Goal: Browse casually

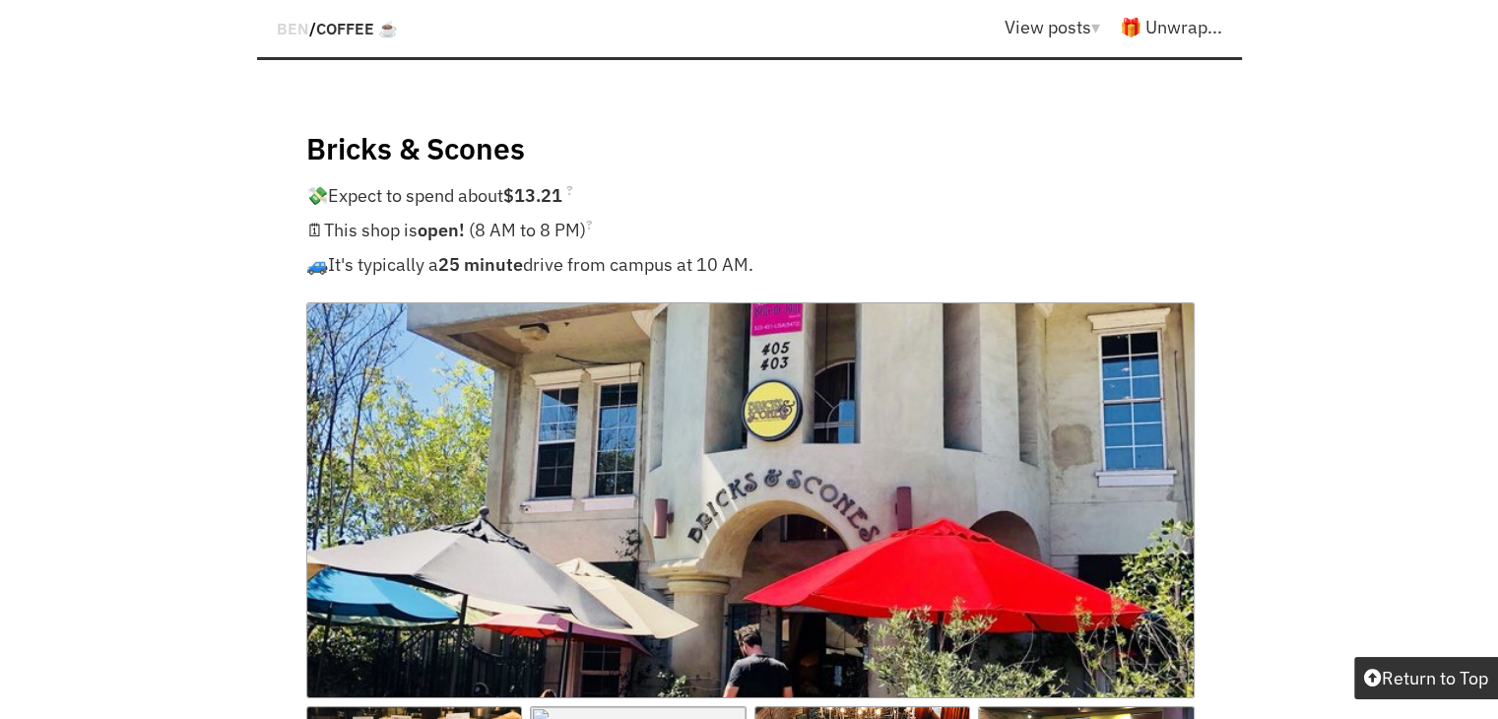
scroll to position [22559, 0]
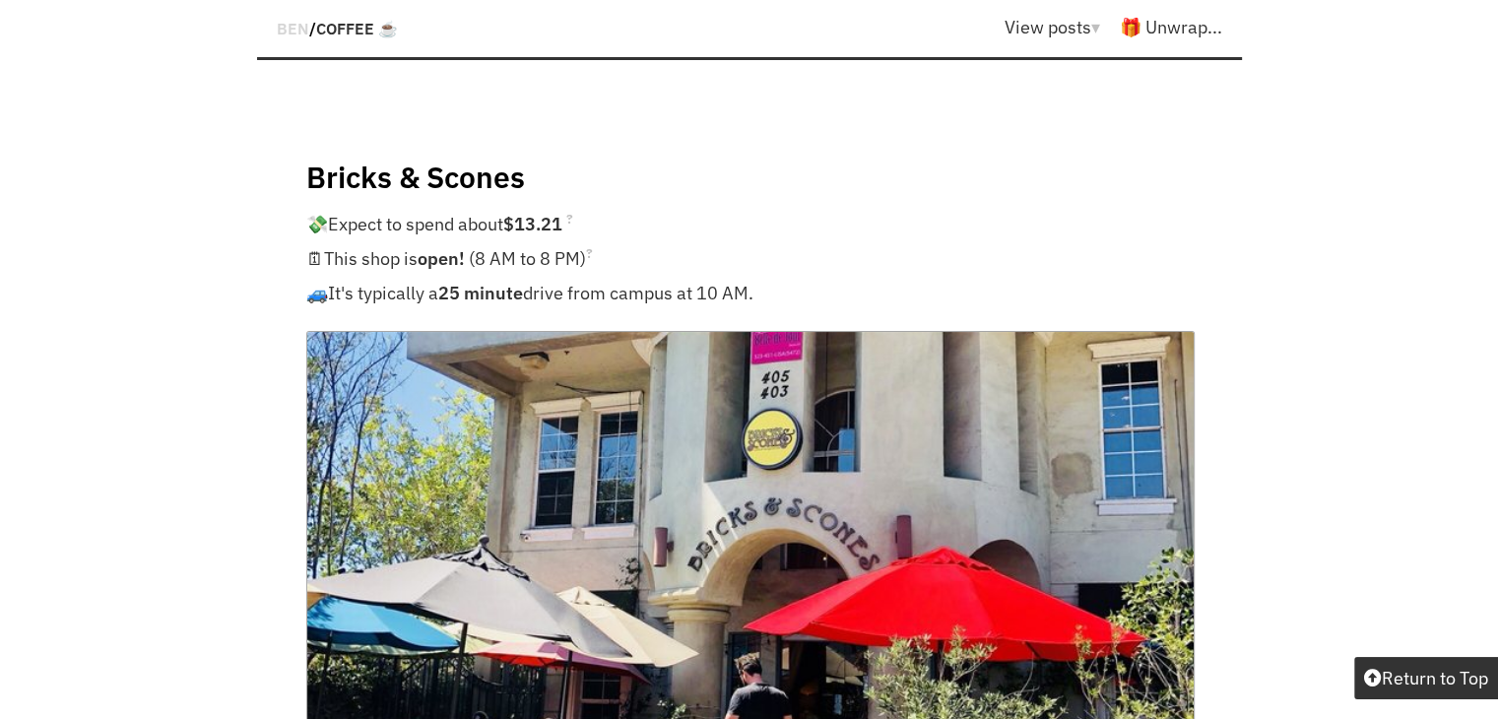
click at [727, 331] on img at bounding box center [750, 529] width 888 height 396
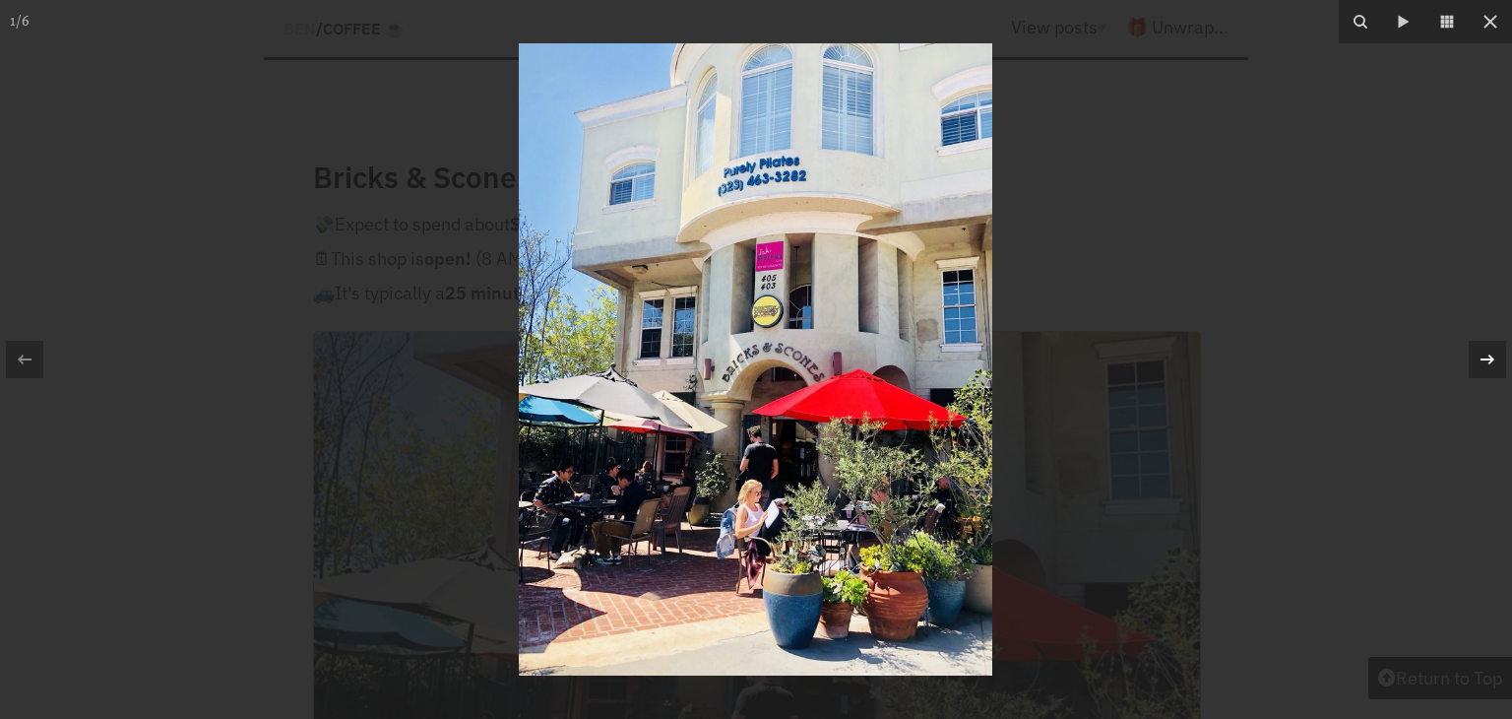
click at [1493, 371] on div at bounding box center [1487, 359] width 37 height 37
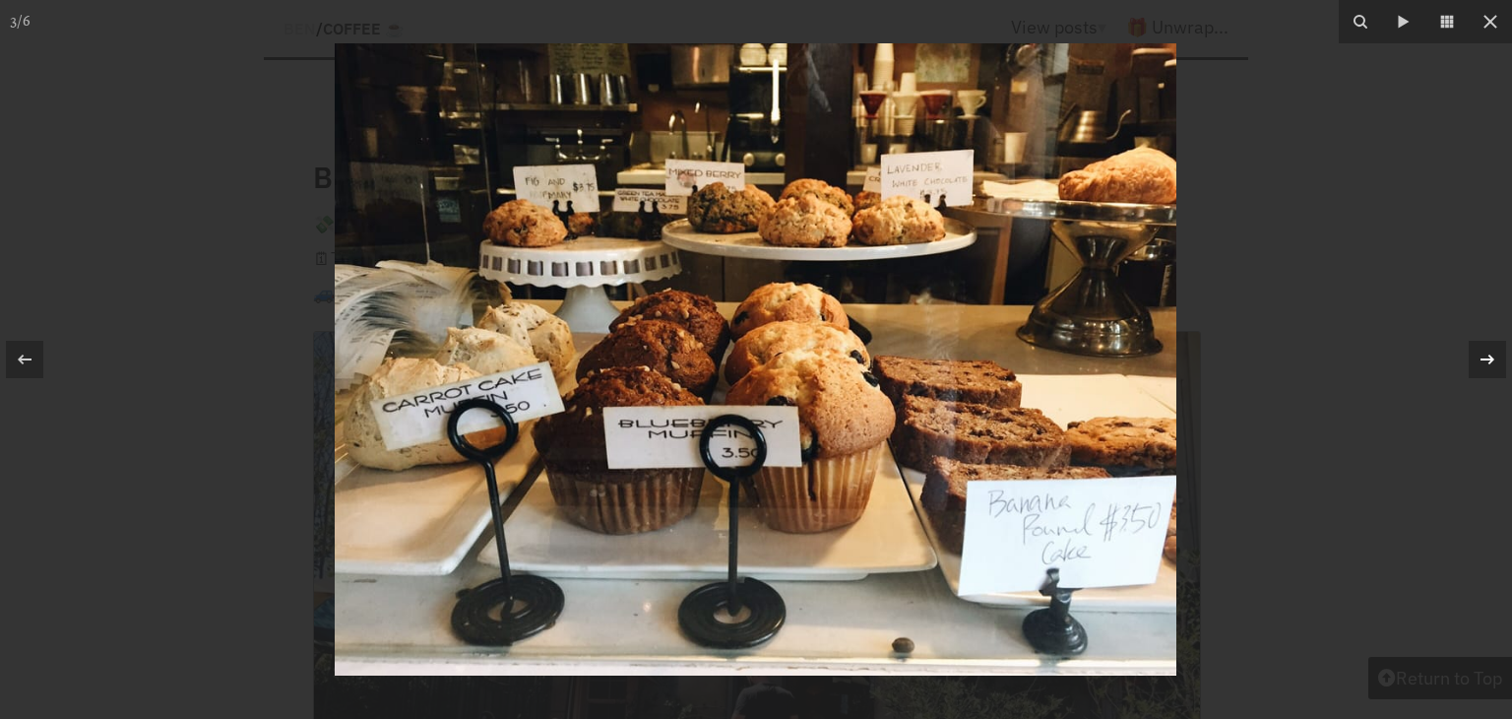
click at [1493, 371] on div at bounding box center [1487, 359] width 37 height 37
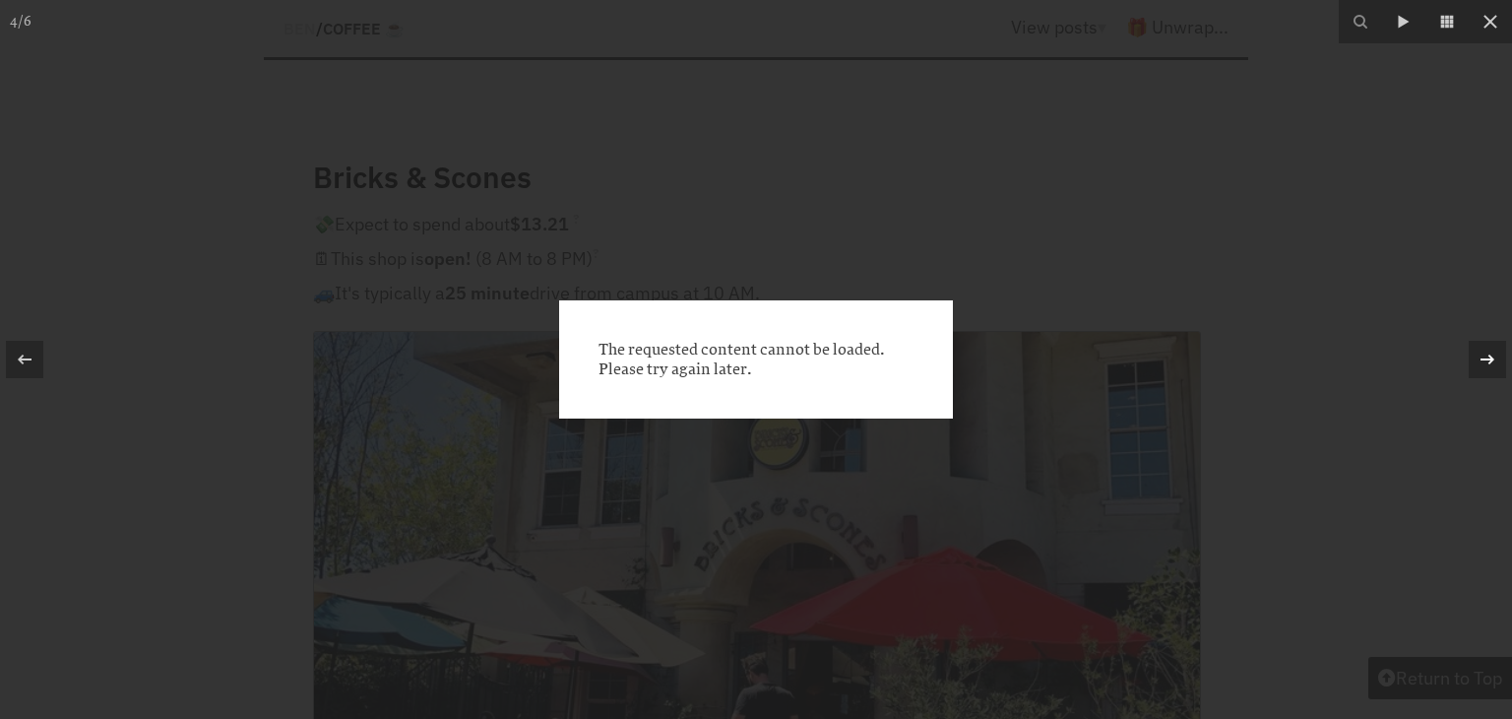
click at [1493, 371] on div at bounding box center [1487, 359] width 37 height 37
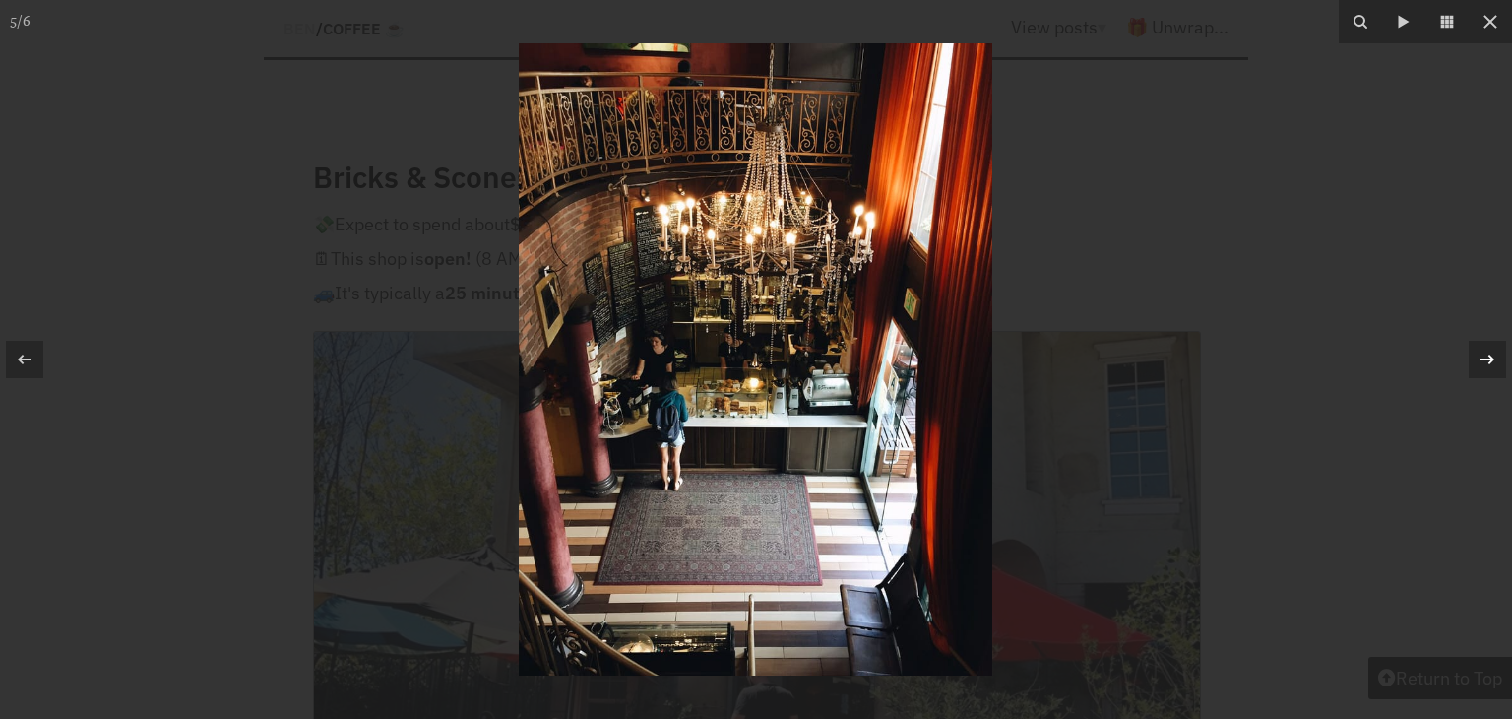
click at [1493, 371] on div at bounding box center [1487, 359] width 37 height 37
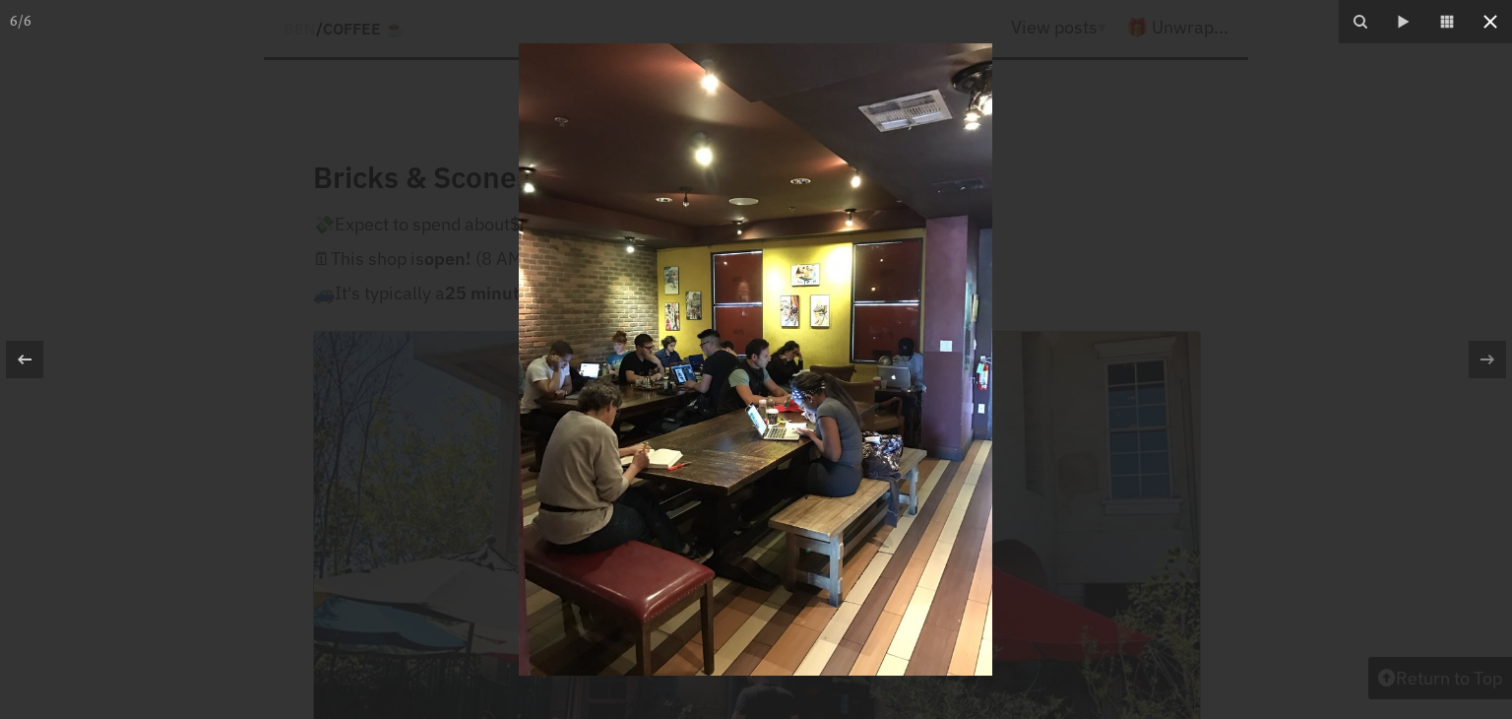
click at [1497, 19] on icon at bounding box center [1491, 22] width 24 height 24
